Goal: Task Accomplishment & Management: Manage account settings

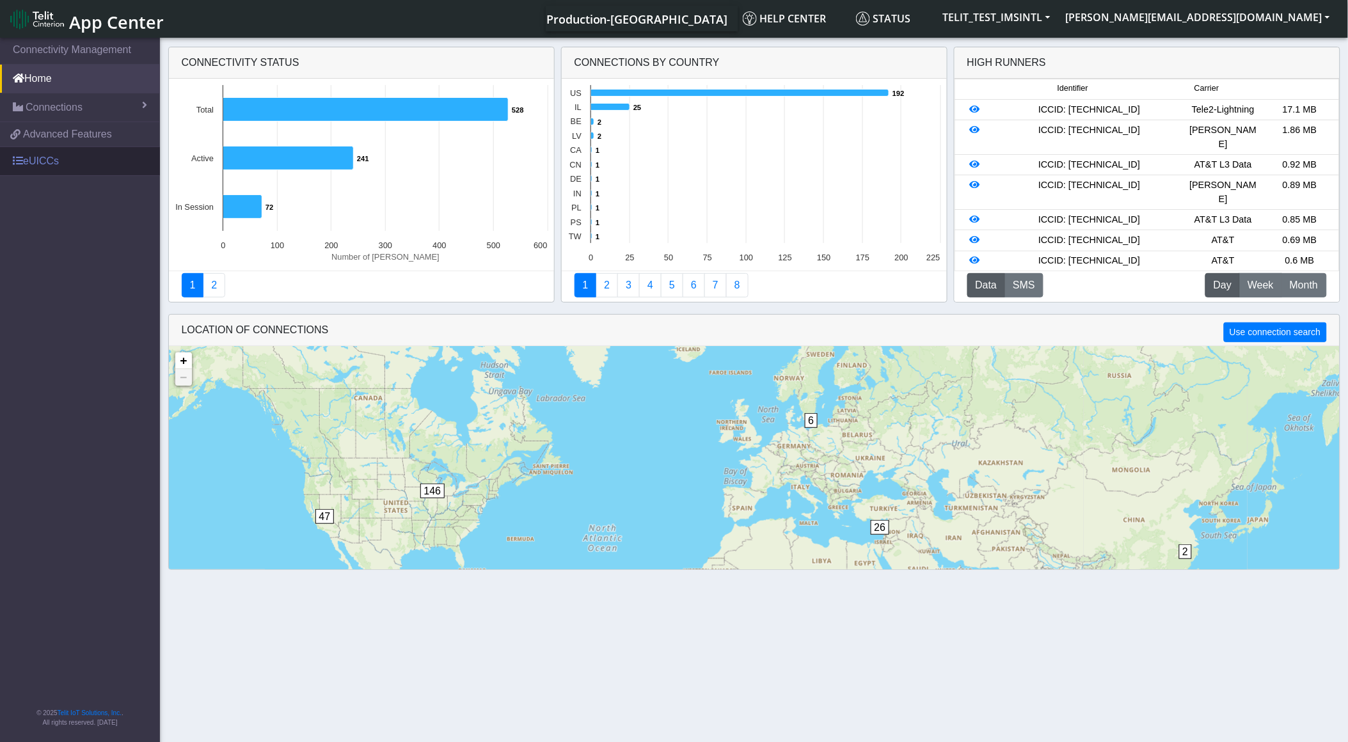
click at [75, 168] on link "eUICCs" at bounding box center [80, 161] width 160 height 28
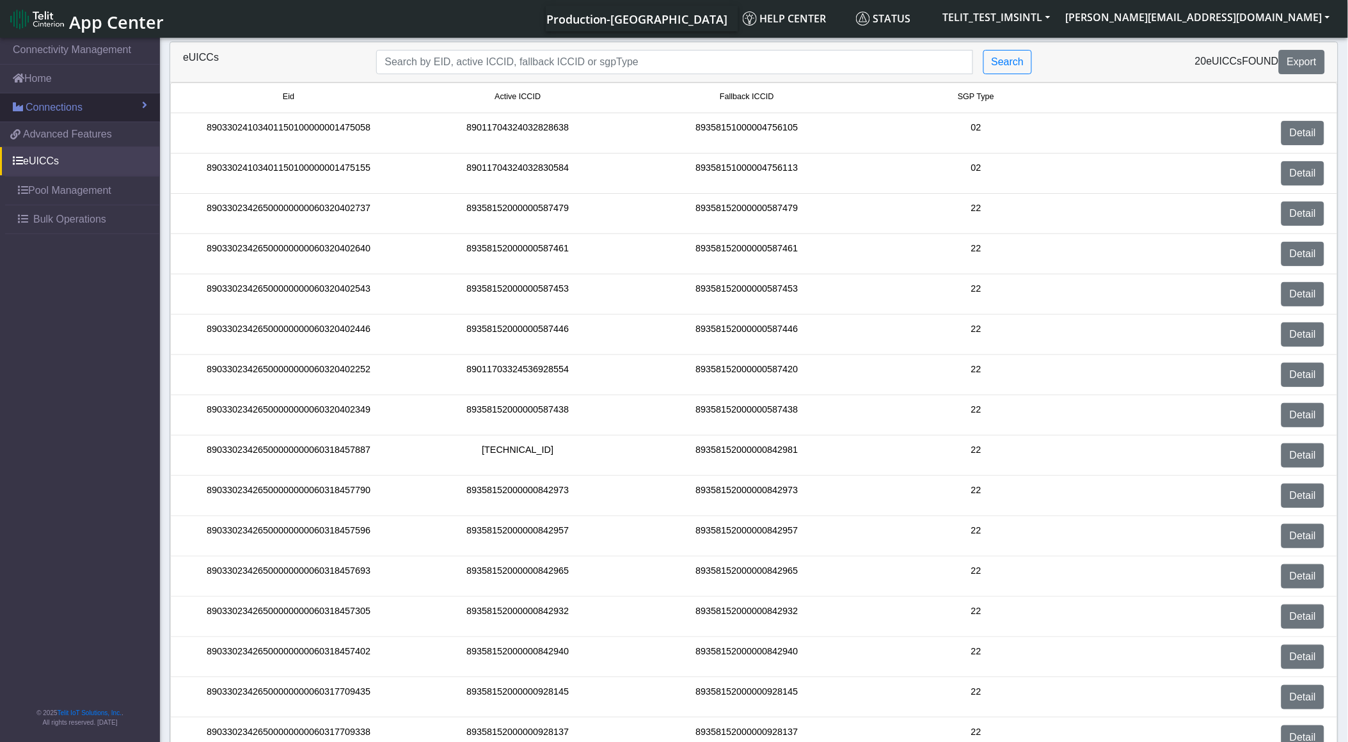
click at [70, 116] on link "Connections" at bounding box center [80, 107] width 160 height 28
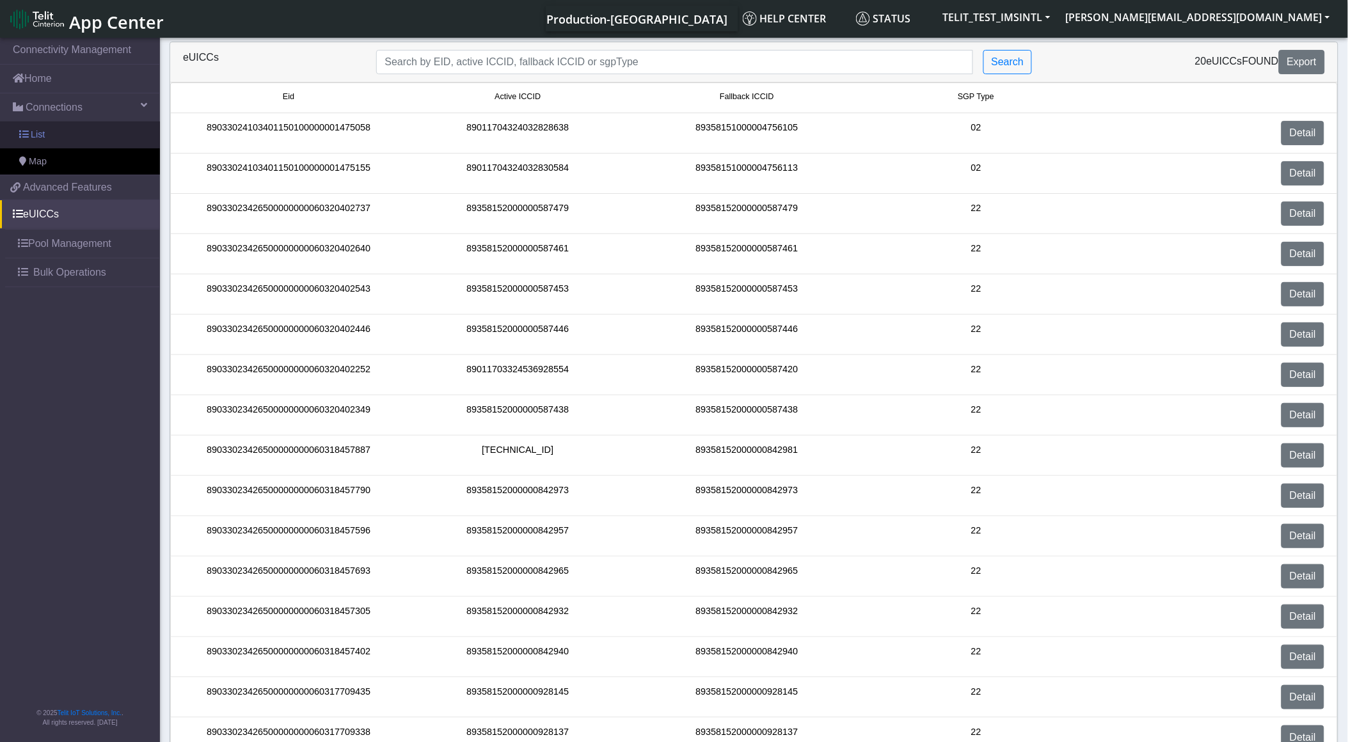
click at [113, 141] on link "List" at bounding box center [80, 135] width 160 height 27
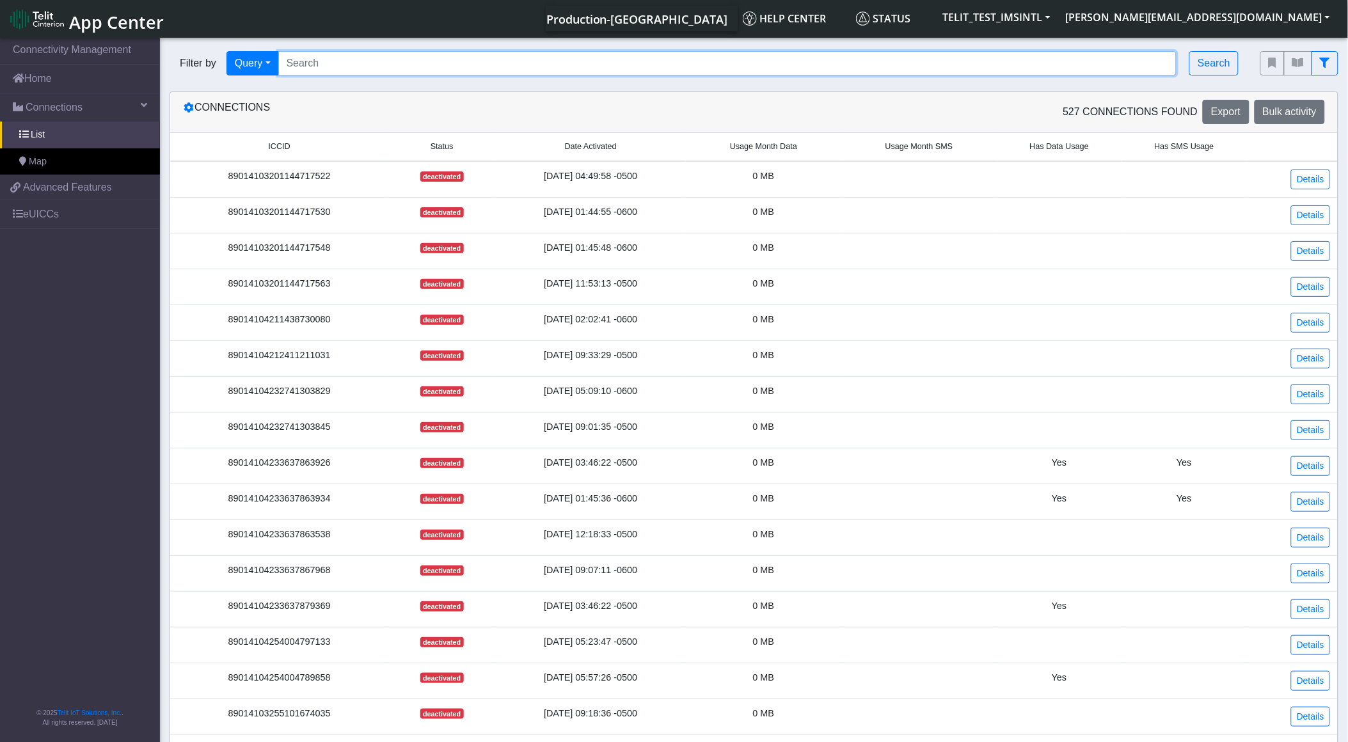
click at [446, 55] on input "Search..." at bounding box center [727, 63] width 899 height 24
paste input "89011703324536928554"
type input "89011703324536928554"
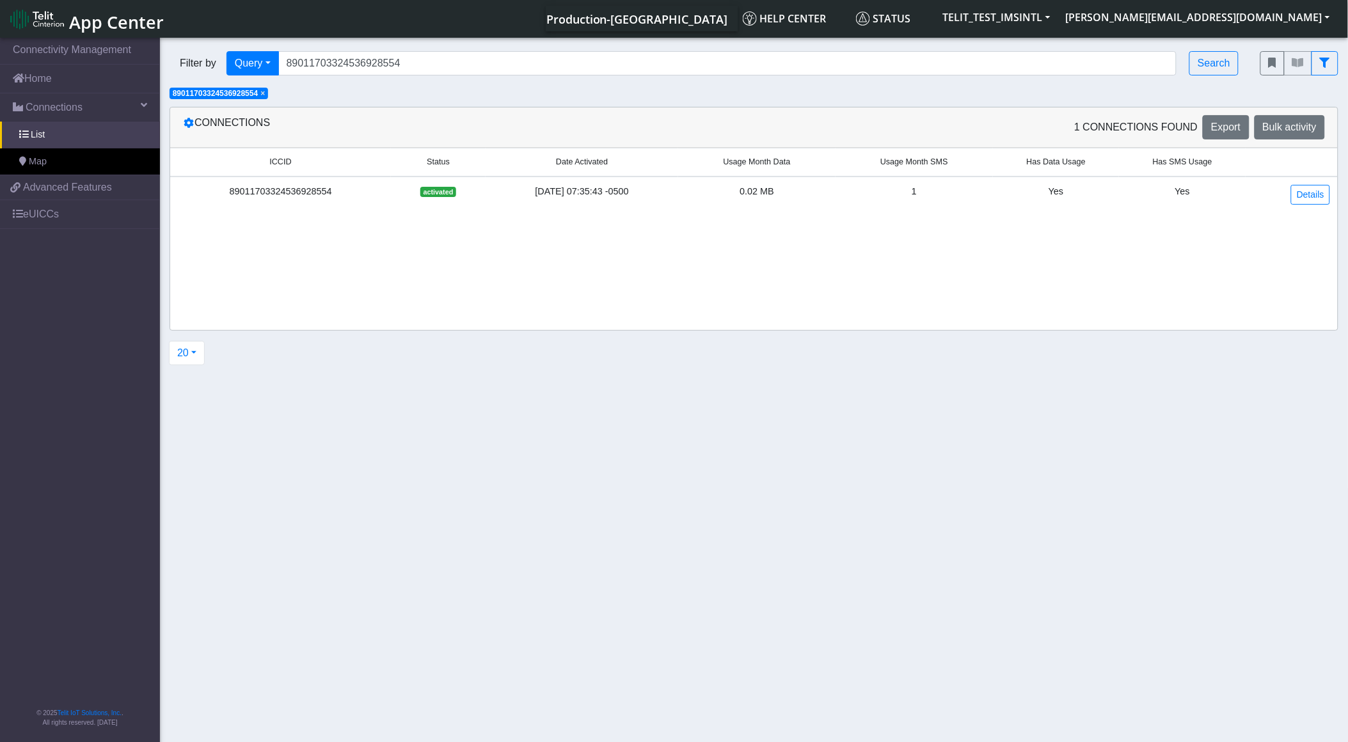
click at [290, 196] on div "89011703324536928554" at bounding box center [280, 192] width 205 height 14
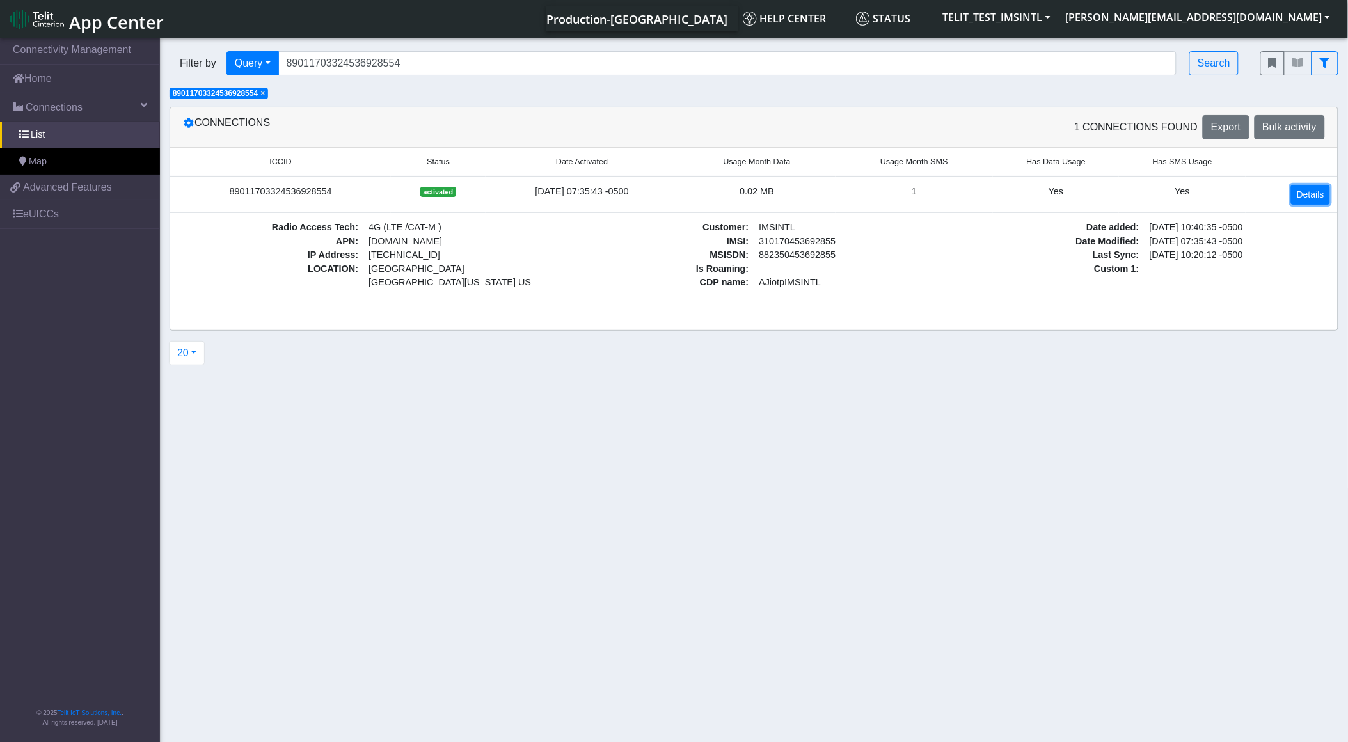
click at [1303, 198] on link "Details" at bounding box center [1310, 195] width 39 height 20
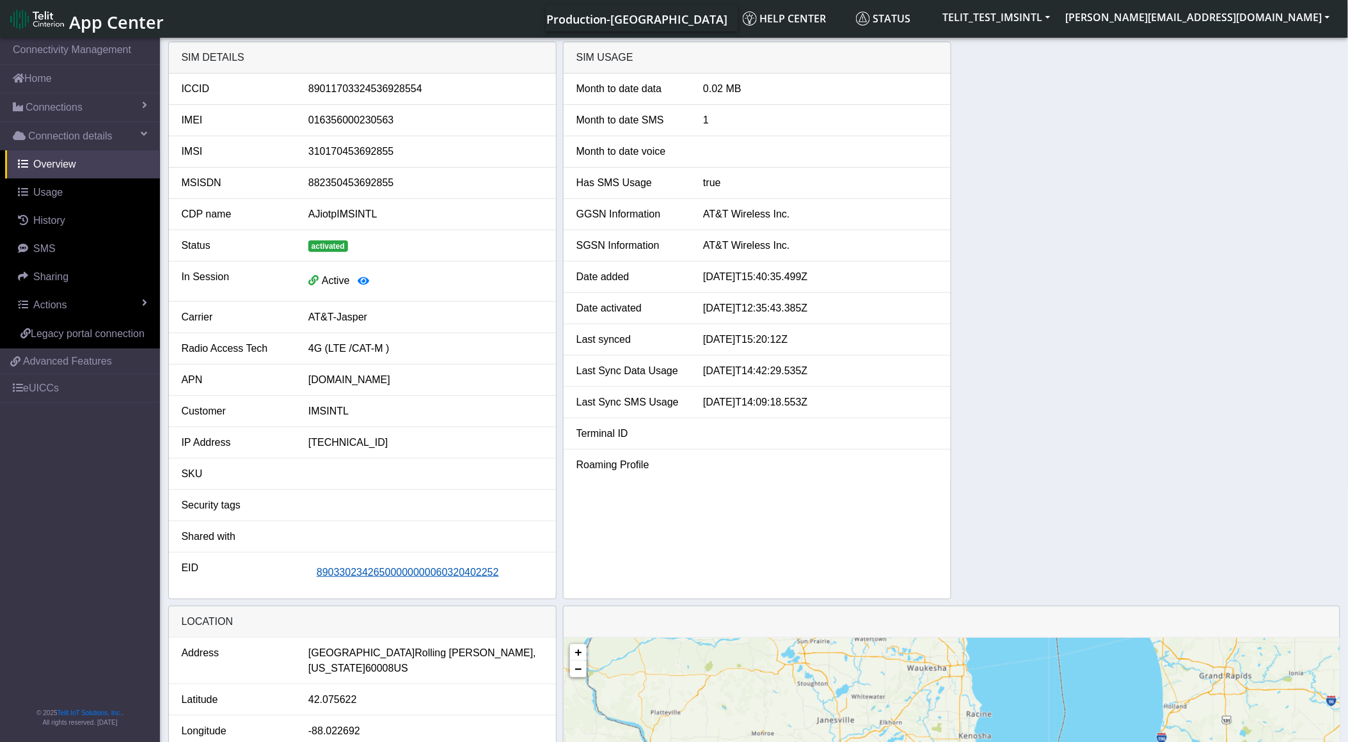
click at [416, 577] on span "89033023426500000000060320402252" at bounding box center [408, 572] width 182 height 11
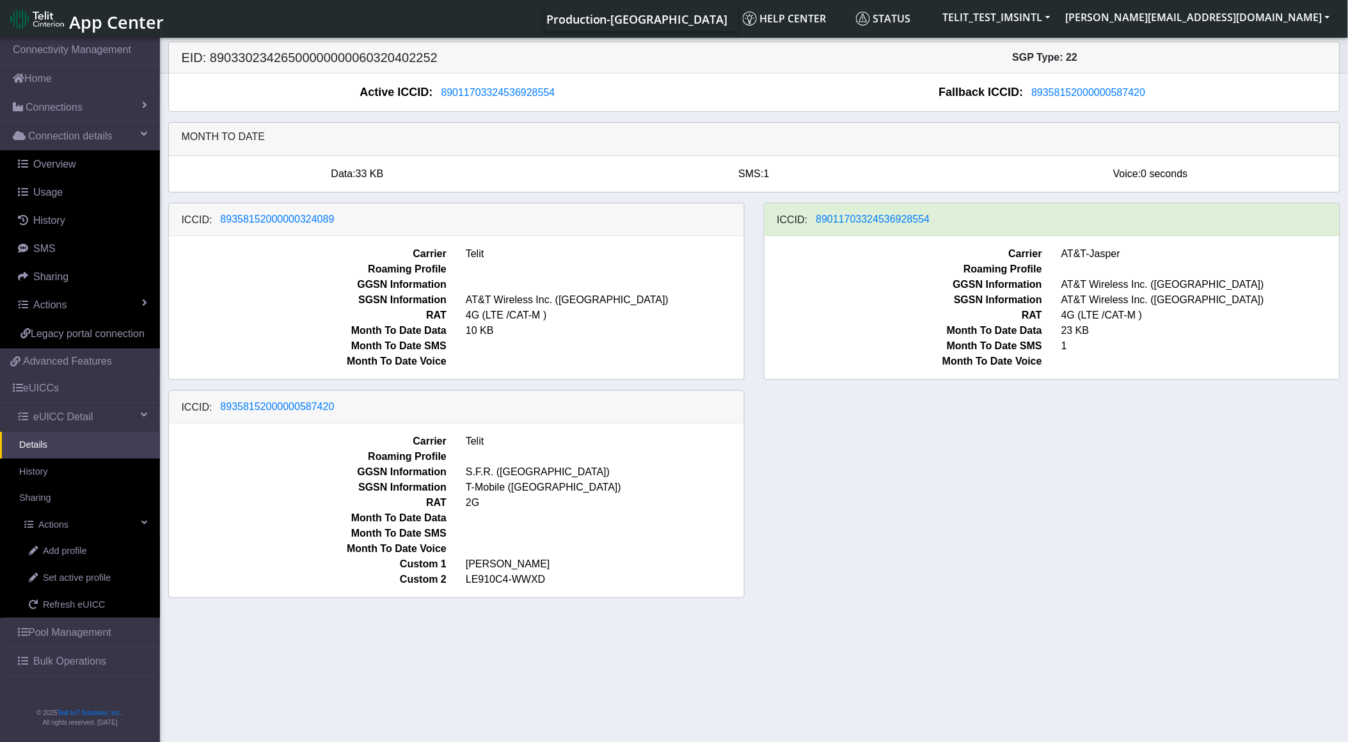
drag, startPoint x: 370, startPoint y: 402, endPoint x: 299, endPoint y: 430, distance: 76.6
click at [299, 430] on div "ICCID: [TECHNICAL_ID] Carrier Telit Roaming Profile GGSN Information S.F.R. ([G…" at bounding box center [456, 494] width 576 height 208
click at [285, 451] on span "Roaming Profile" at bounding box center [307, 456] width 297 height 15
click at [303, 412] on span "89358152000000587420" at bounding box center [278, 406] width 114 height 11
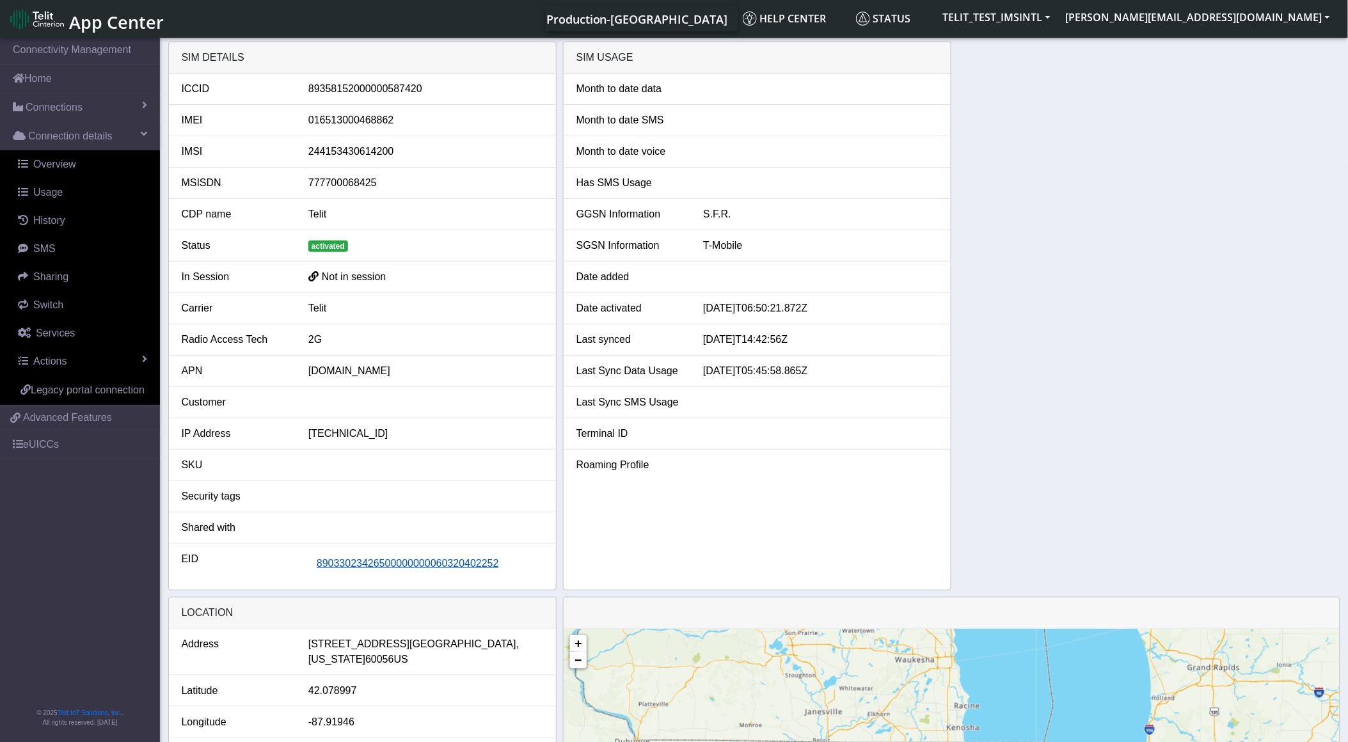
click at [331, 568] on span "89033023426500000000060320402252" at bounding box center [408, 563] width 182 height 11
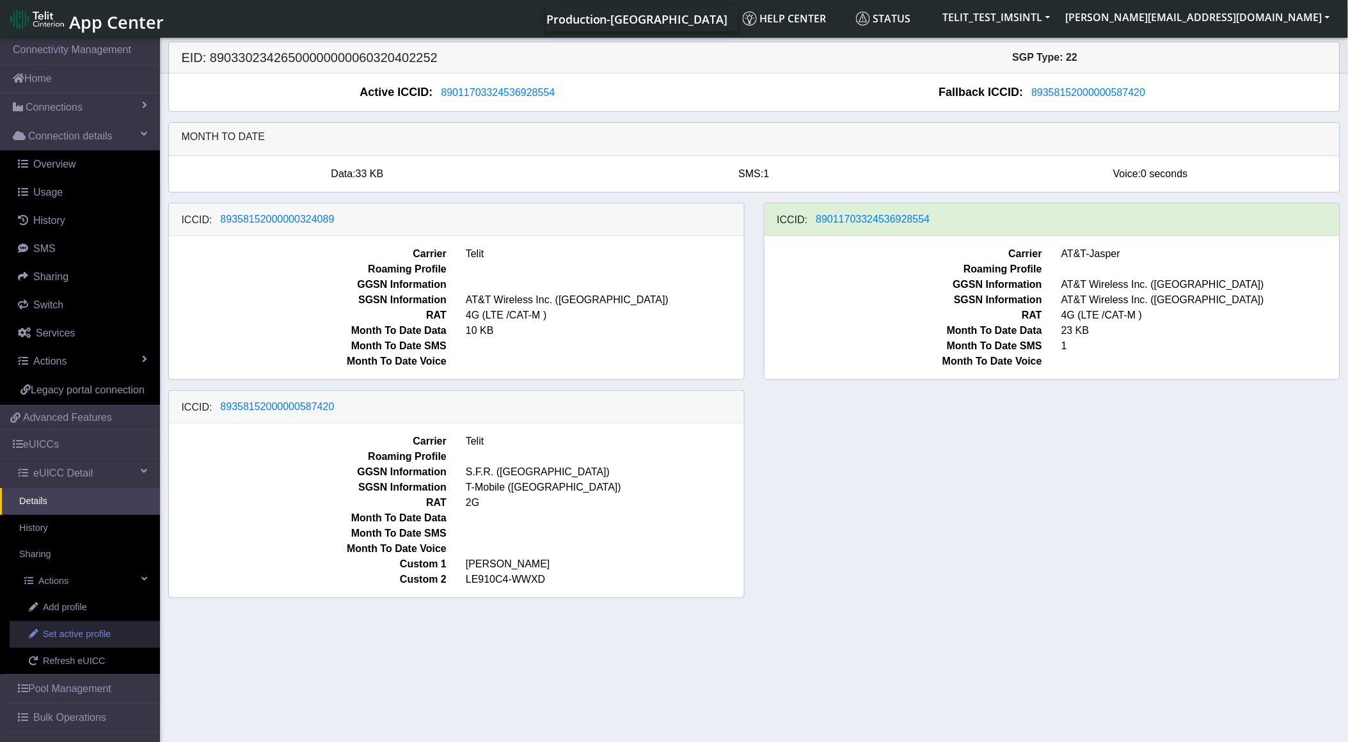
click at [77, 642] on link "Set active profile" at bounding box center [85, 634] width 150 height 27
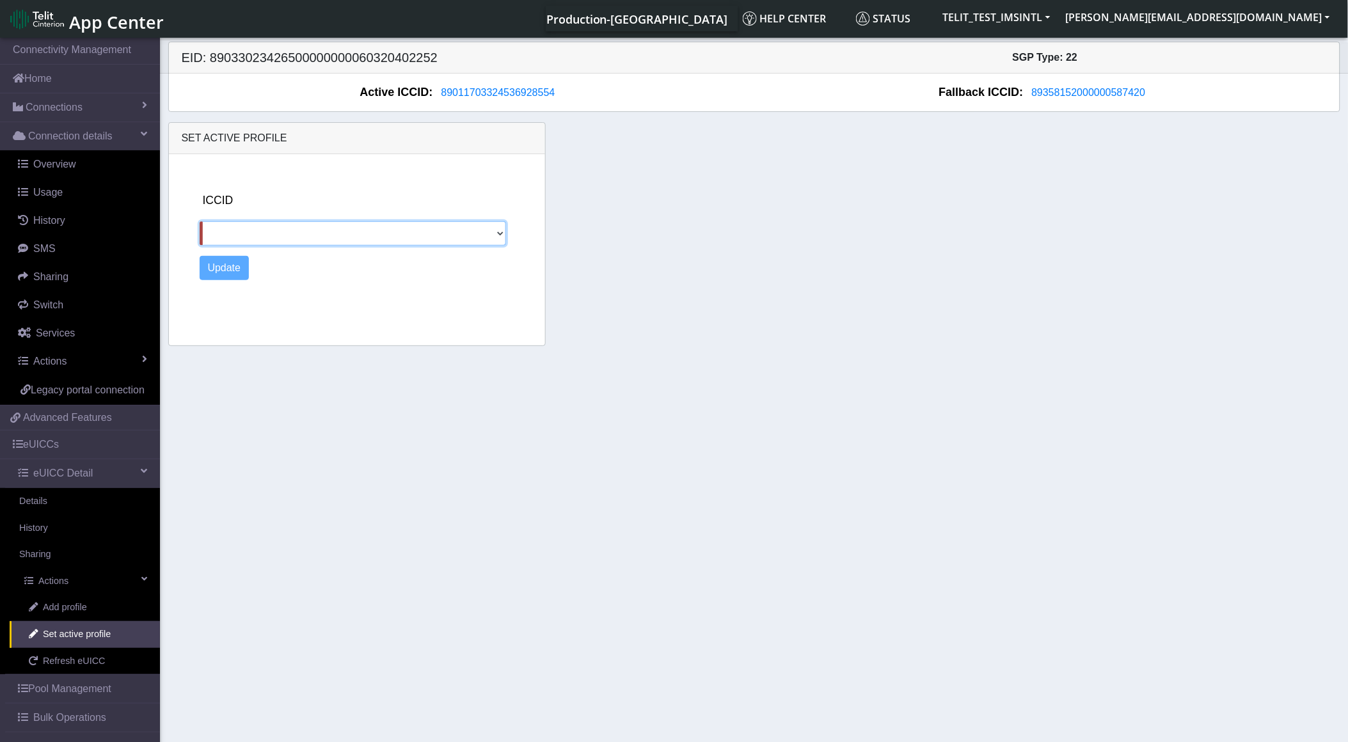
click at [272, 239] on select "89358152000000324089 89358152000000587420" at bounding box center [353, 233] width 306 height 24
select select "89358152000000324089"
click at [200, 221] on select "89358152000000324089 89358152000000587420" at bounding box center [353, 233] width 306 height 24
click at [255, 265] on div "Update" at bounding box center [370, 268] width 341 height 24
click at [235, 269] on button "Update" at bounding box center [225, 268] width 50 height 24
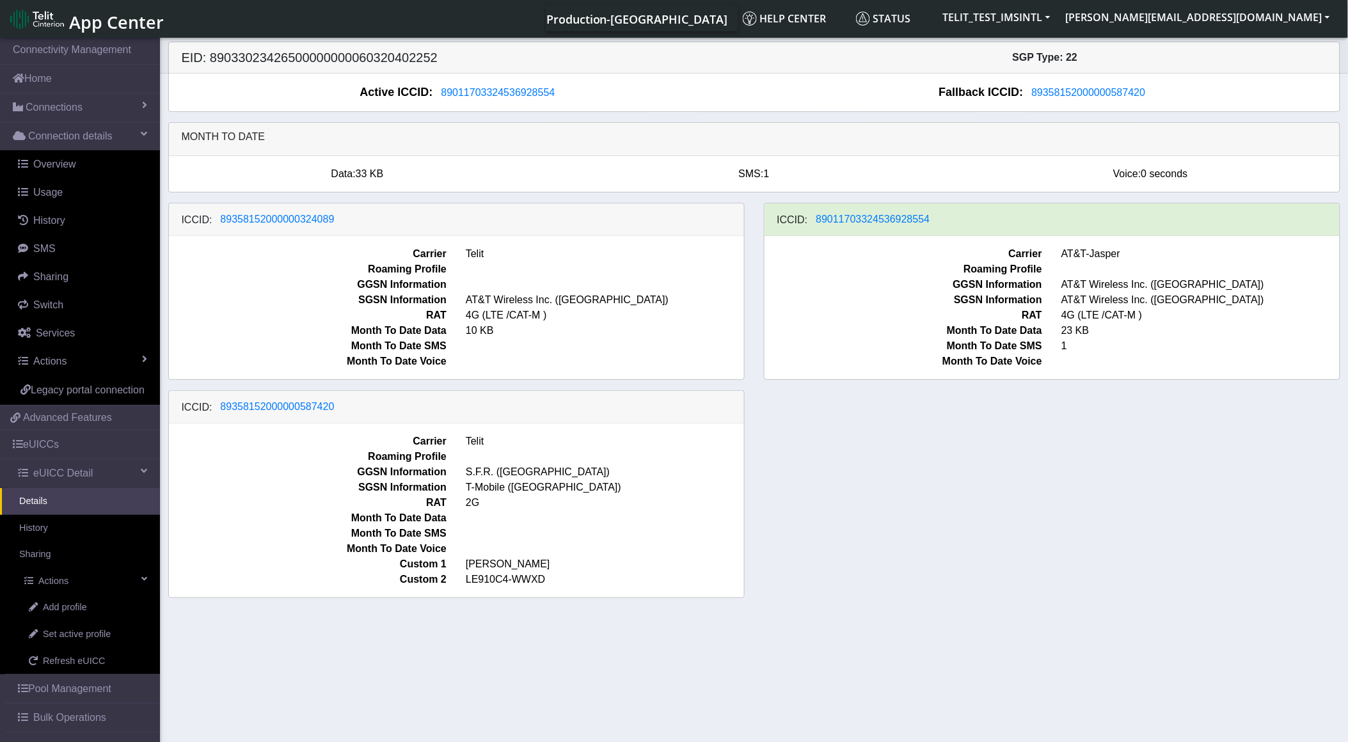
drag, startPoint x: 861, startPoint y: 482, endPoint x: 854, endPoint y: 469, distance: 15.2
click at [858, 478] on div "ICCID: [TECHNICAL_ID] Carrier Telit Roaming Profile GGSN Information SGSN Infor…" at bounding box center [754, 406] width 1191 height 406
click at [360, 414] on div "ICCID: [TECHNICAL_ID]" at bounding box center [456, 407] width 575 height 33
click at [928, 551] on div "ICCID: [TECHNICAL_ID] Carrier Telit Roaming Profile GGSN Information SGSN Infor…" at bounding box center [754, 406] width 1191 height 406
